Goal: Find specific page/section: Find specific page/section

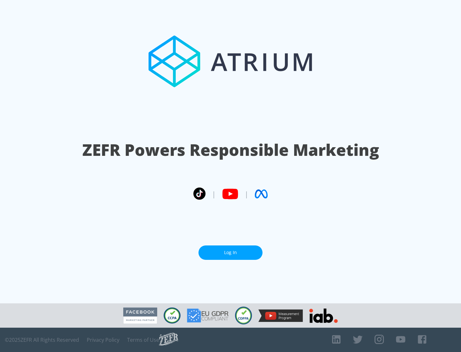
click at [231, 250] on link "Log In" at bounding box center [231, 253] width 64 height 14
